Goal: Navigation & Orientation: Find specific page/section

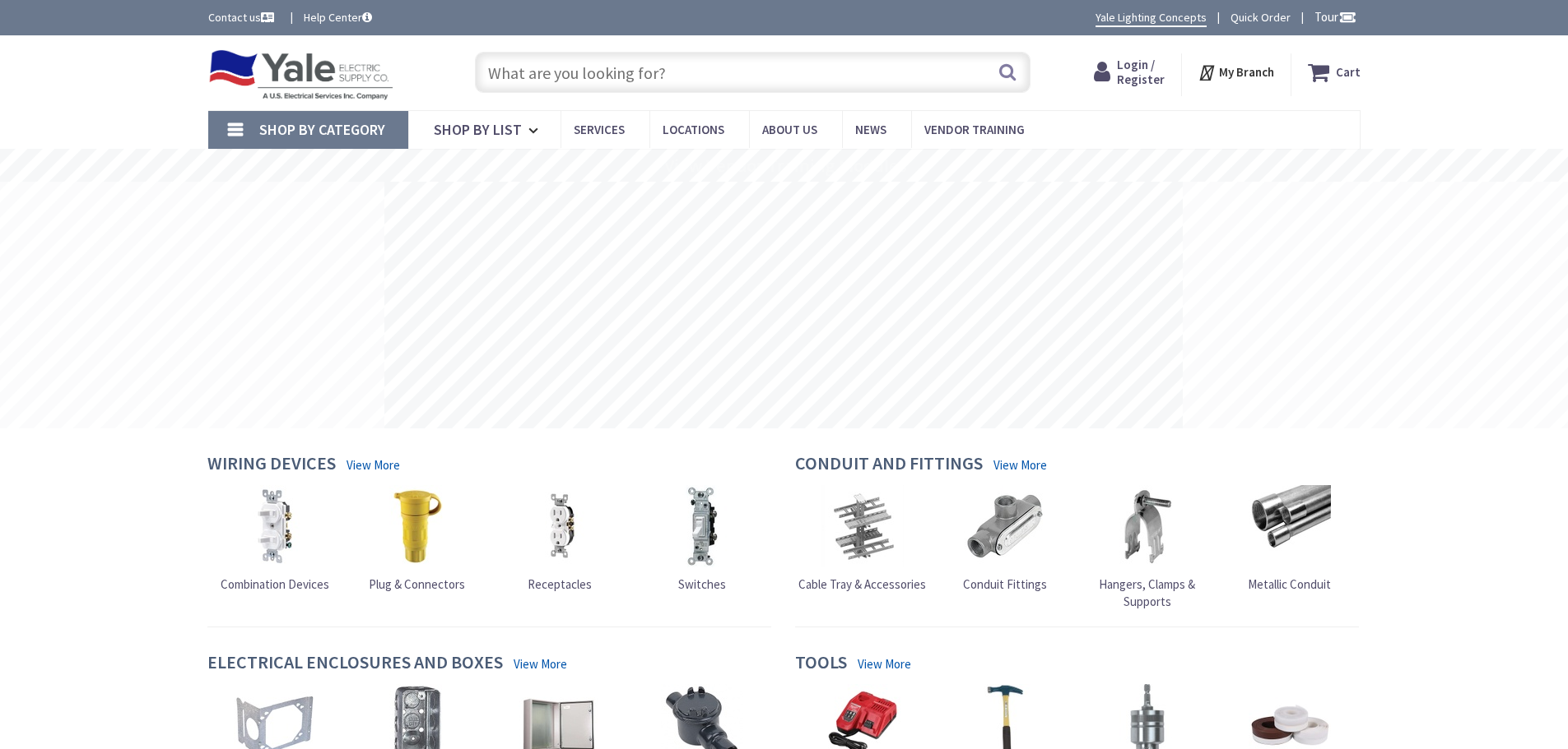
click at [1264, 75] on strong "My Branch" at bounding box center [1247, 72] width 55 height 16
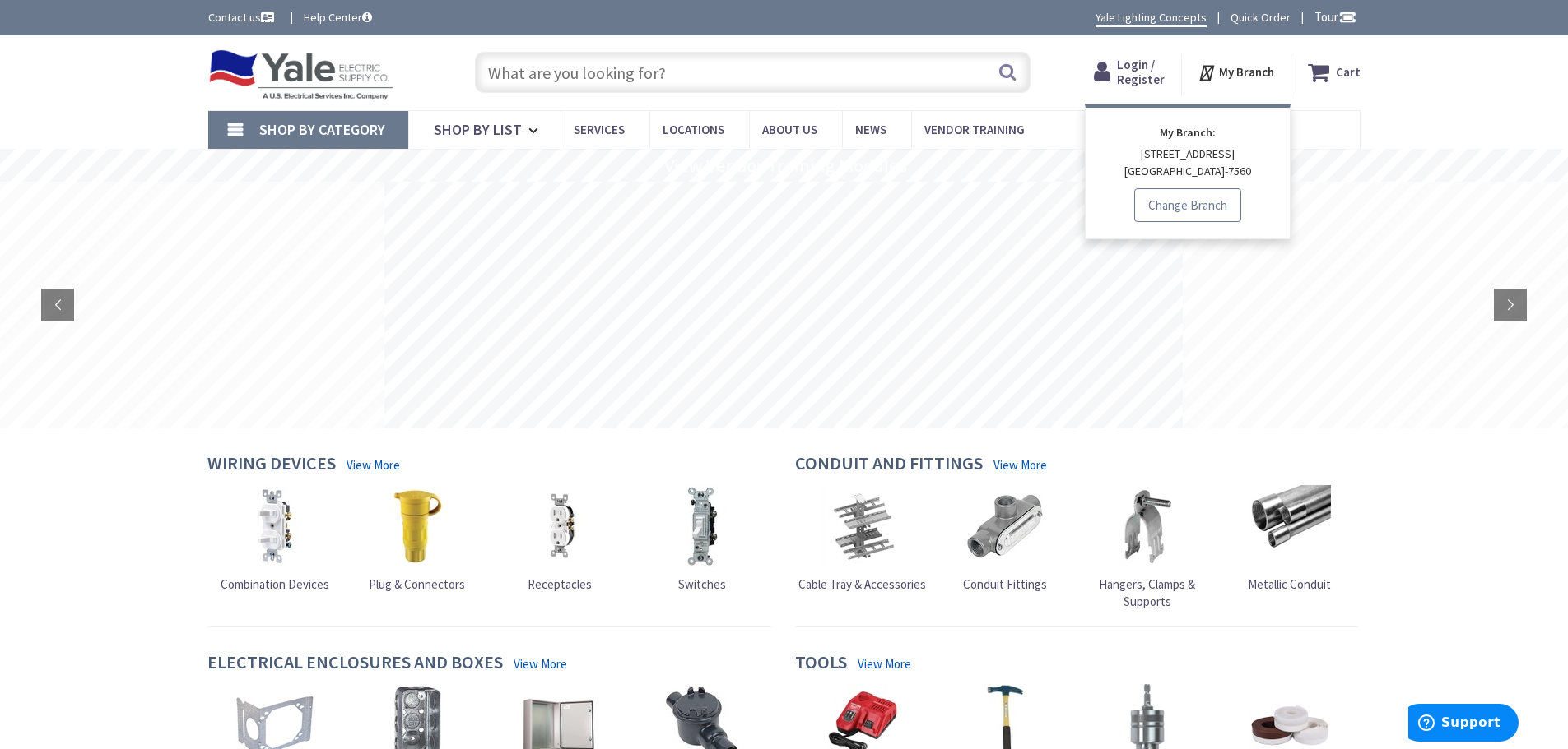
click at [1190, 201] on link "Change Branch" at bounding box center [1187, 205] width 107 height 35
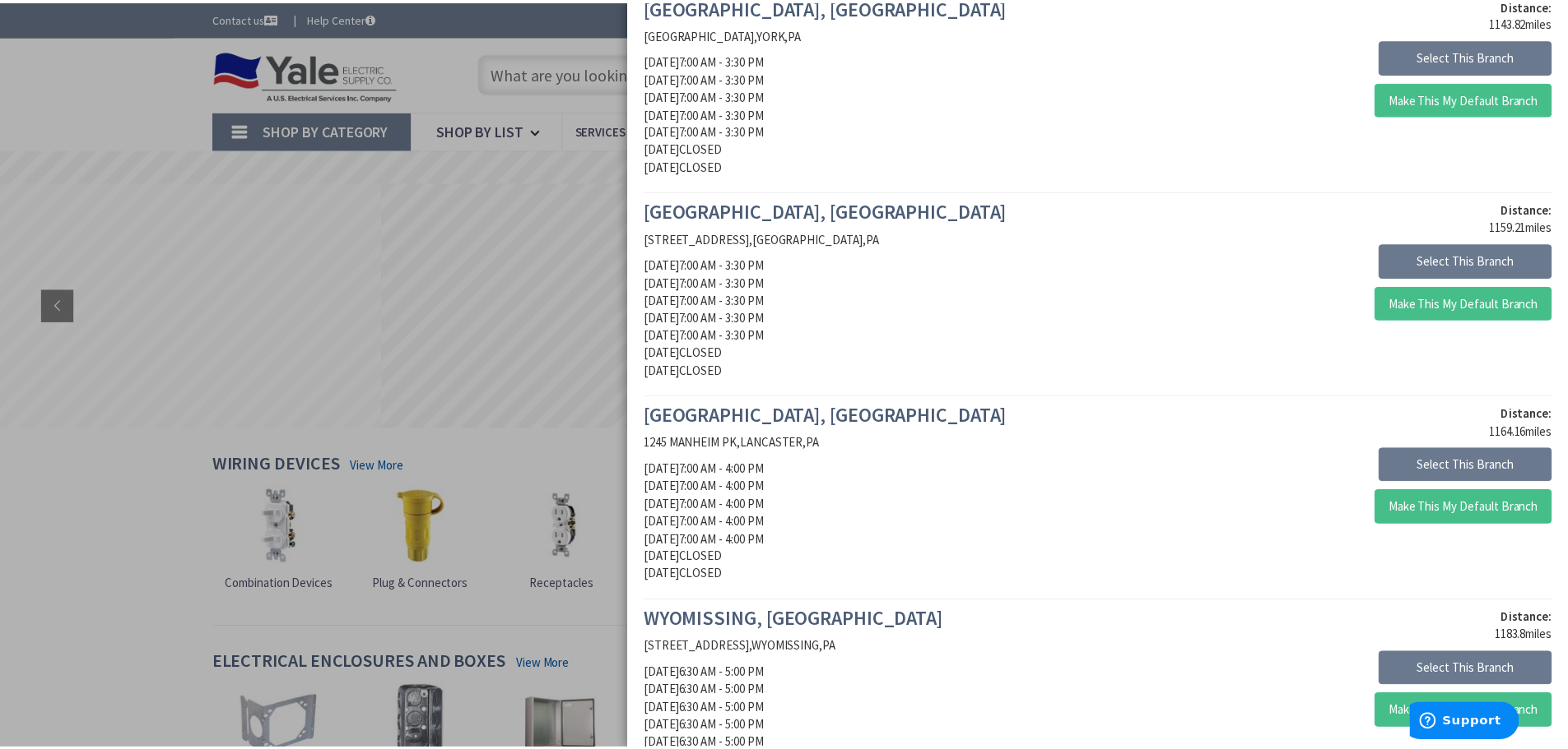
scroll to position [576, 0]
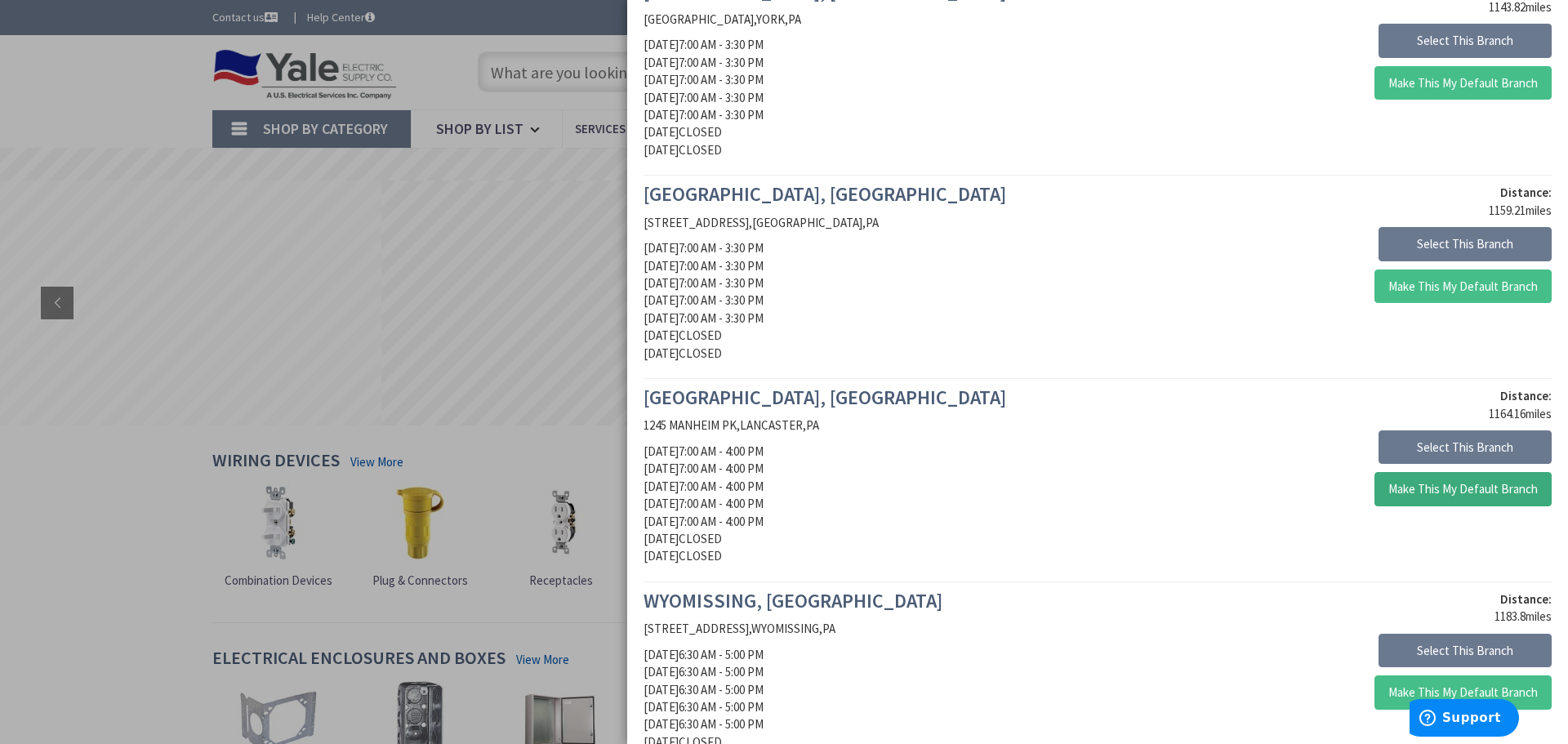
click at [1500, 485] on button "Make This My Default Branch" at bounding box center [1463, 489] width 177 height 34
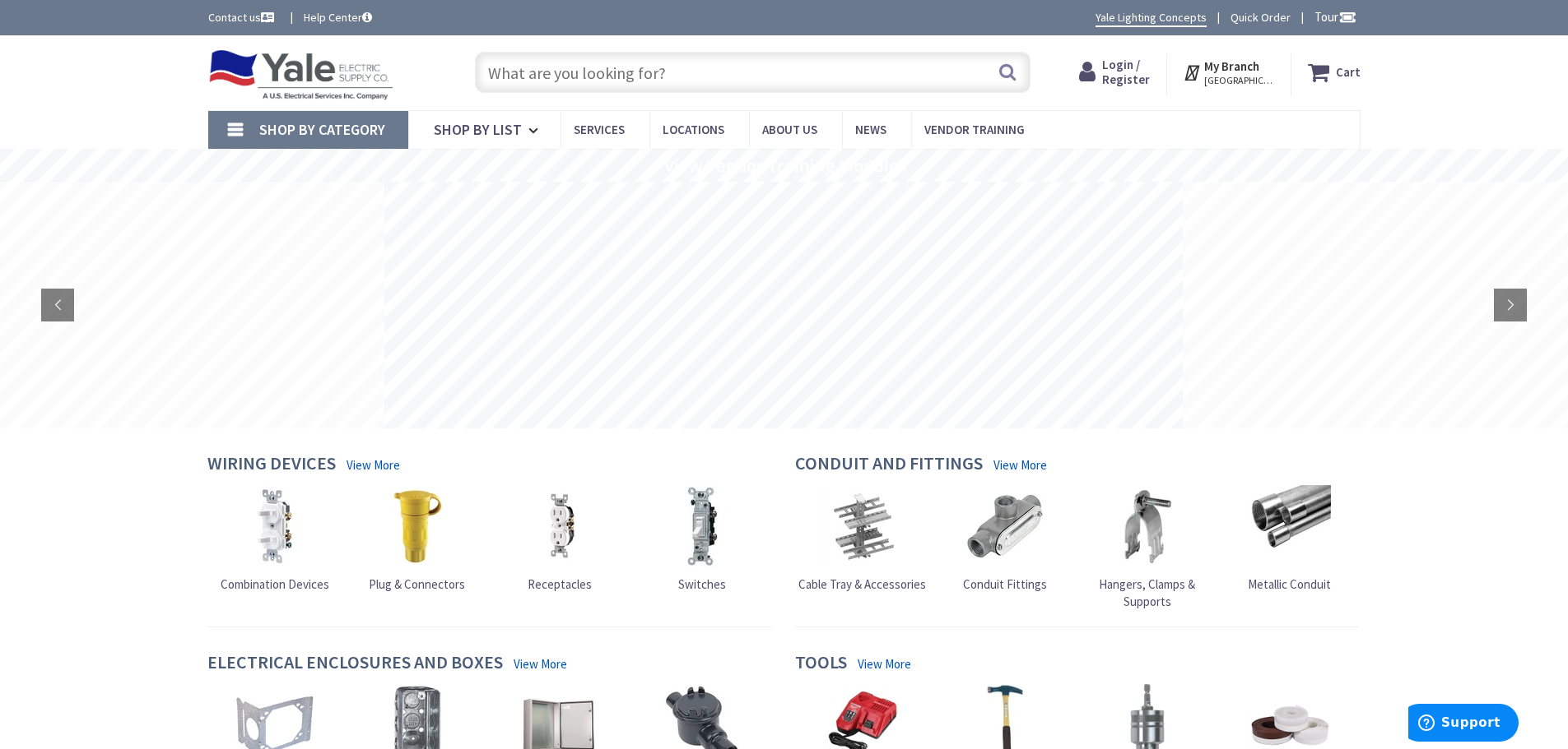
click at [1242, 76] on span "[GEOGRAPHIC_DATA], [GEOGRAPHIC_DATA]" at bounding box center [1238, 80] width 70 height 13
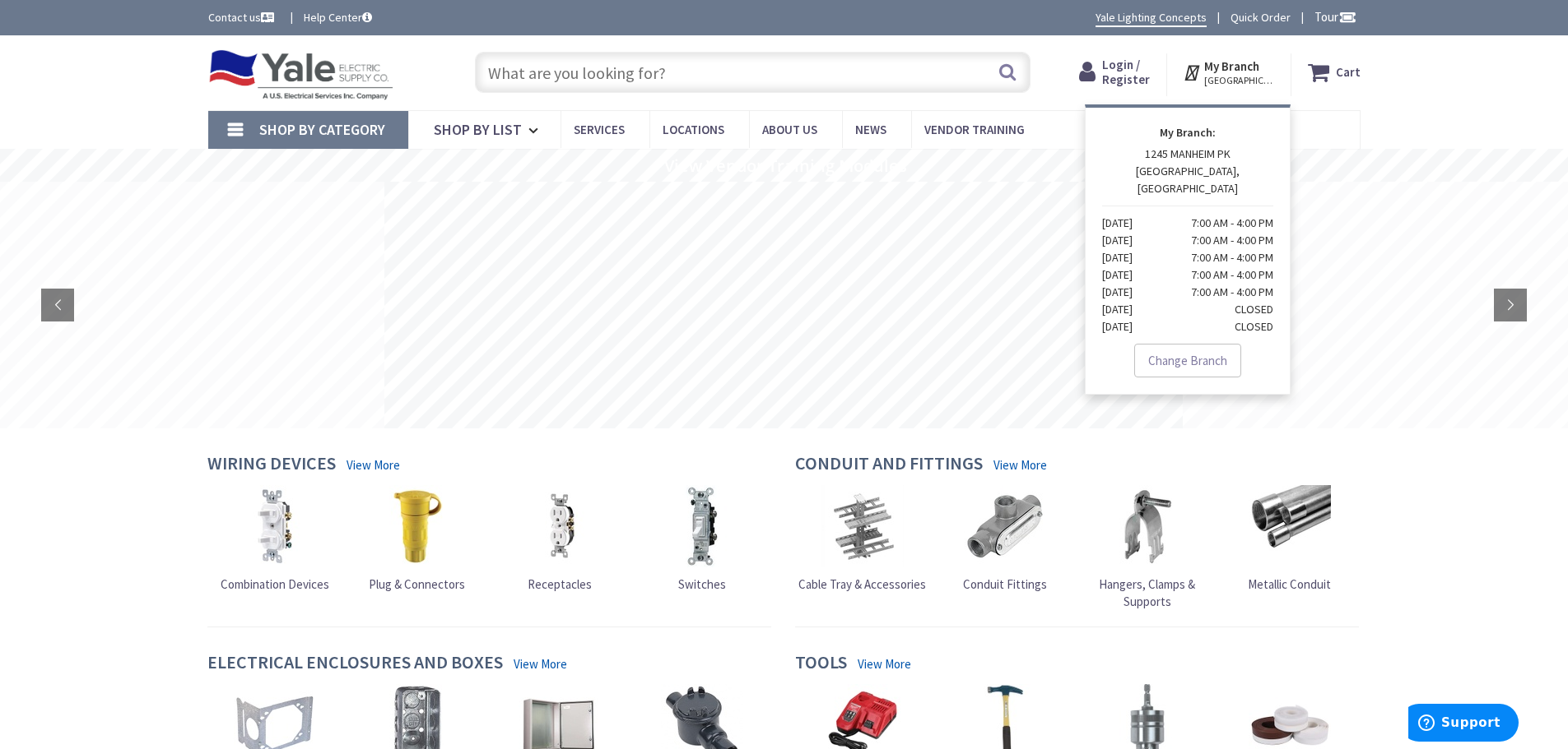
click at [1401, 54] on div "Skip to Content Toggle Nav Search Cart My Cart Close" at bounding box center [784, 72] width 1568 height 75
